Goal: Information Seeking & Learning: Learn about a topic

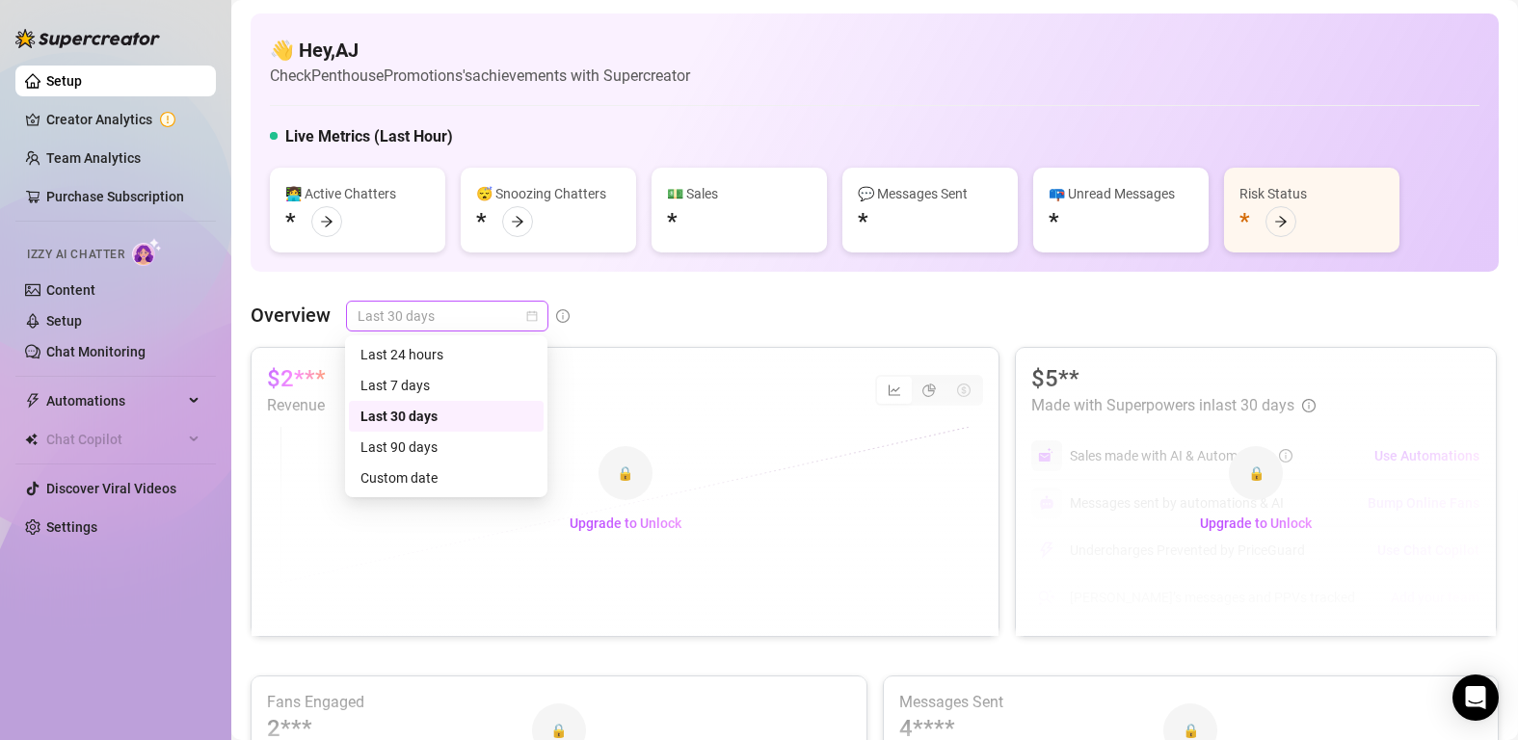
click at [482, 322] on span "Last 30 days" at bounding box center [447, 316] width 179 height 29
drag, startPoint x: 480, startPoint y: 485, endPoint x: 473, endPoint y: 444, distance: 41.0
click at [473, 444] on div "Last 24 hours Last 7 days Last 30 days Last 90 days Custom date" at bounding box center [446, 416] width 195 height 154
click at [473, 444] on div "Last 90 days" at bounding box center [447, 447] width 172 height 21
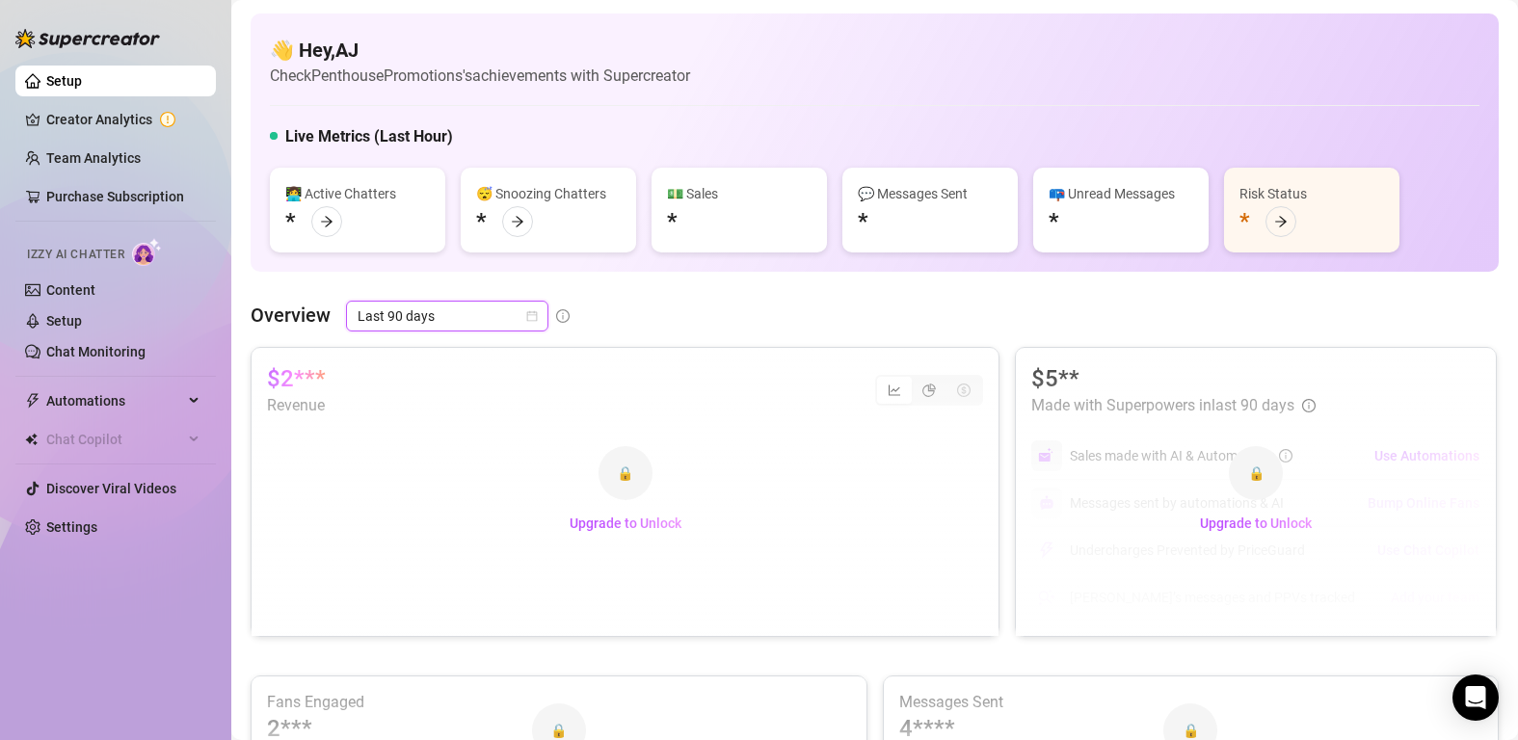
click at [301, 369] on div "🔒 Upgrade to Unlock" at bounding box center [625, 492] width 747 height 288
click at [139, 104] on link "Creator Analytics" at bounding box center [123, 119] width 154 height 31
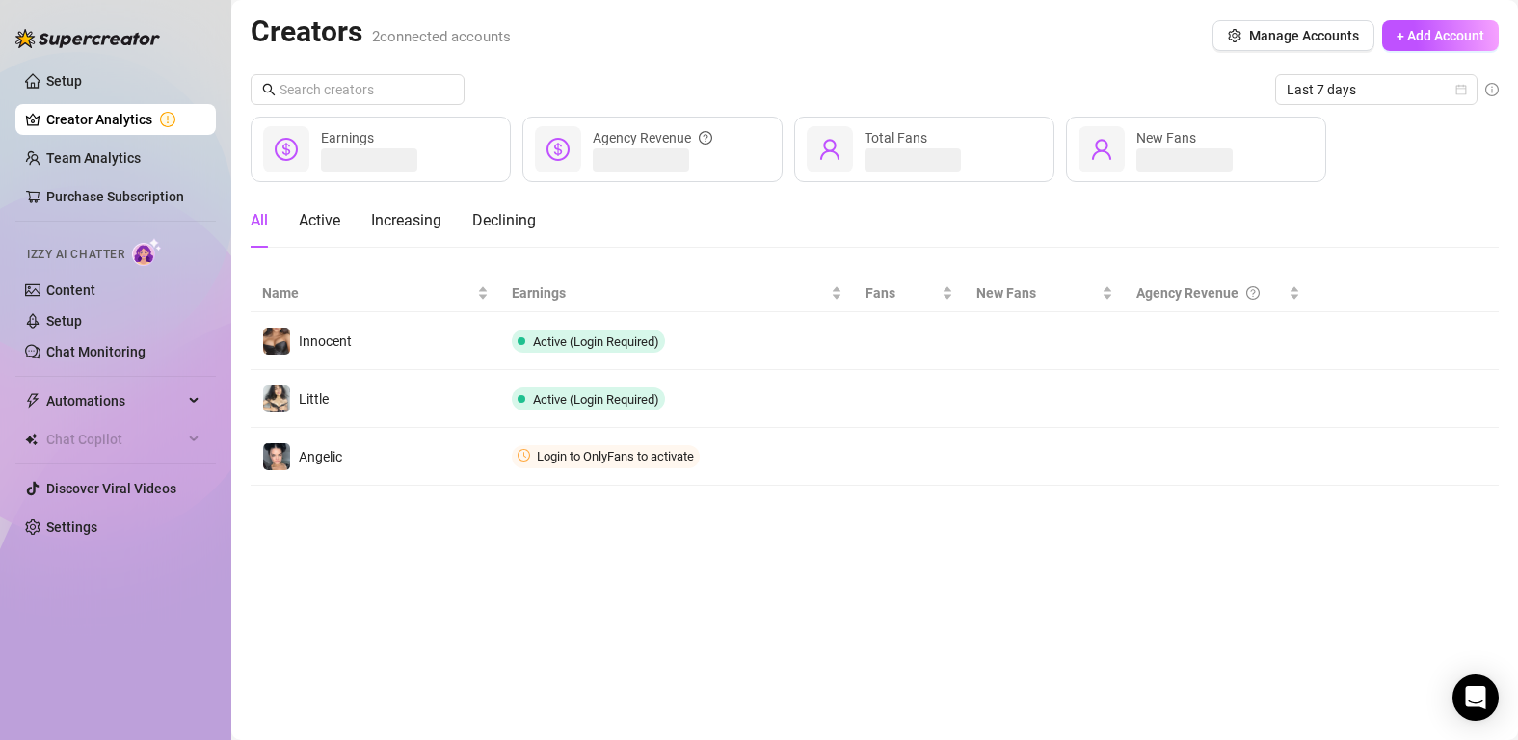
click at [134, 174] on ul "Setup Creator Analytics Team Analytics Purchase Subscription Izzy AI Chatter Co…" at bounding box center [115, 304] width 201 height 493
click at [128, 164] on link "Team Analytics" at bounding box center [93, 157] width 94 height 15
